Goal: Information Seeking & Learning: Learn about a topic

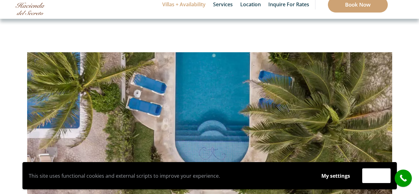
scroll to position [31, 0]
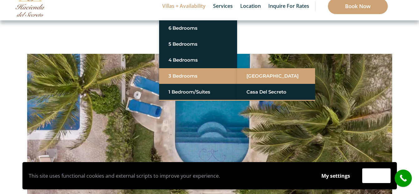
click at [259, 73] on link "[GEOGRAPHIC_DATA]" at bounding box center [276, 75] width 59 height 11
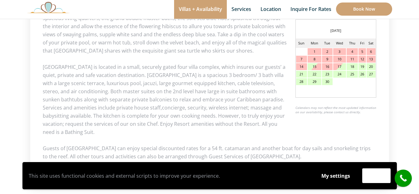
scroll to position [312, 0]
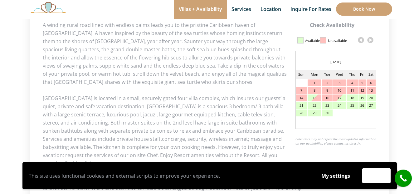
click at [371, 42] on link at bounding box center [370, 39] width 9 height 9
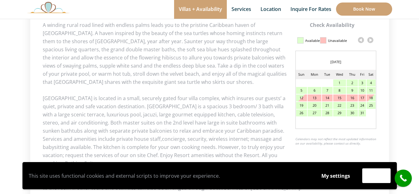
click at [372, 41] on link at bounding box center [370, 39] width 9 height 9
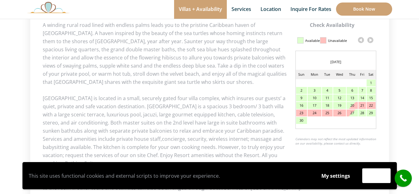
click at [371, 41] on link at bounding box center [370, 39] width 9 height 9
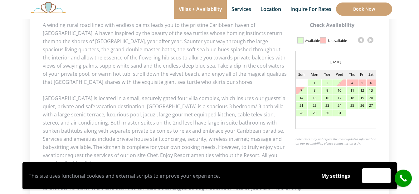
click at [372, 41] on link at bounding box center [370, 39] width 9 height 9
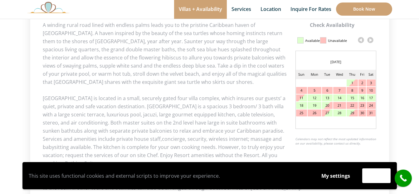
click at [359, 37] on link at bounding box center [361, 39] width 9 height 9
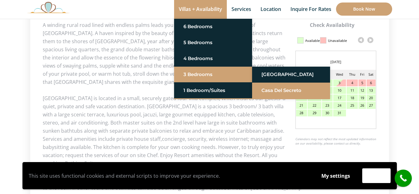
click at [268, 87] on link "Casa del Secreto" at bounding box center [291, 90] width 59 height 11
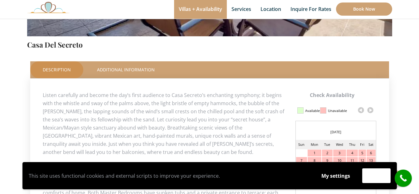
scroll to position [281, 0]
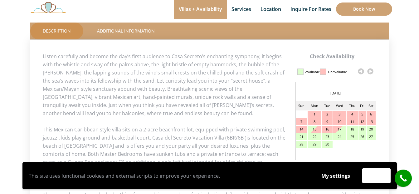
click at [372, 70] on link at bounding box center [370, 71] width 9 height 9
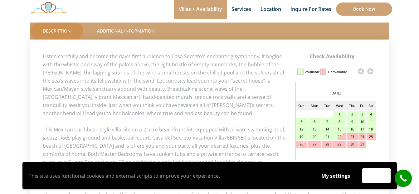
click at [372, 70] on link at bounding box center [370, 71] width 9 height 9
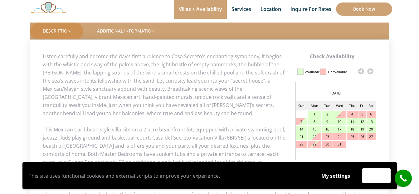
click at [372, 70] on link at bounding box center [370, 71] width 9 height 9
